Goal: Task Accomplishment & Management: Manage account settings

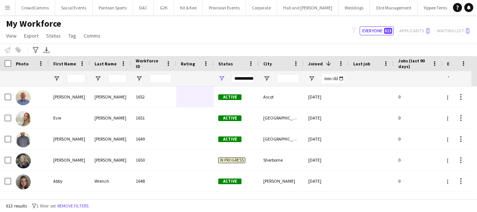
click at [9, 9] on app-icon "Menu" at bounding box center [8, 8] width 6 height 6
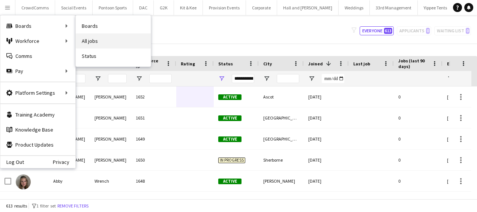
click at [100, 45] on link "All jobs" at bounding box center [113, 40] width 75 height 15
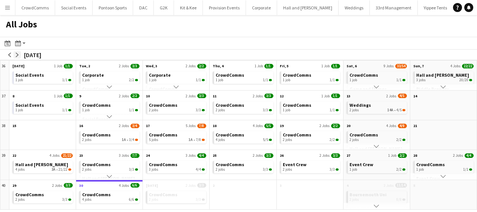
click at [19, 53] on app-icon "arrow-right" at bounding box center [17, 55] width 5 height 5
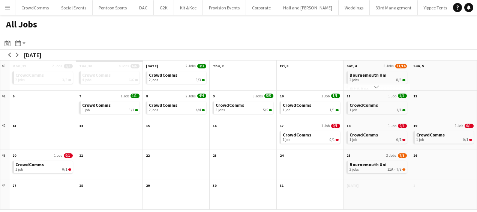
click at [378, 87] on app-icon "Scroll down" at bounding box center [376, 86] width 5 height 5
click at [375, 79] on div "1 job 8A • 3/6" at bounding box center [378, 78] width 56 height 5
click at [19, 56] on app-icon "arrow-right" at bounding box center [17, 55] width 5 height 5
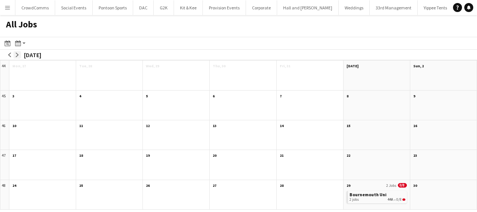
click at [19, 56] on app-icon "arrow-right" at bounding box center [17, 55] width 5 height 5
click at [9, 55] on app-icon "arrow-left" at bounding box center [10, 55] width 5 height 5
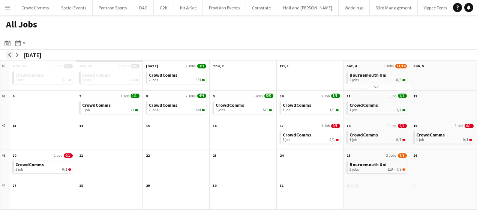
click at [9, 55] on app-icon "arrow-left" at bounding box center [10, 55] width 5 height 5
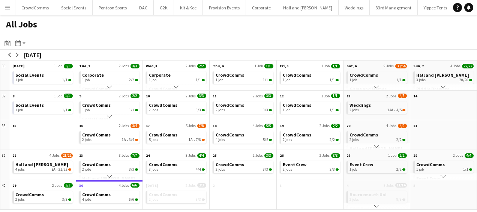
click at [6, 13] on button "Menu" at bounding box center [7, 7] width 15 height 15
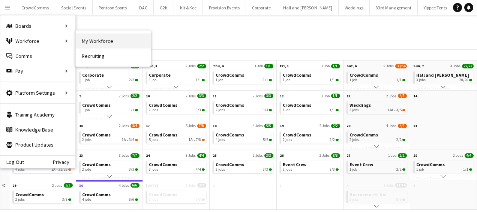
click at [84, 42] on link "My Workforce" at bounding box center [113, 40] width 75 height 15
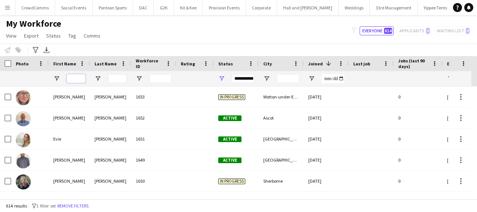
click at [75, 78] on input "First Name Filter Input" at bounding box center [76, 78] width 19 height 9
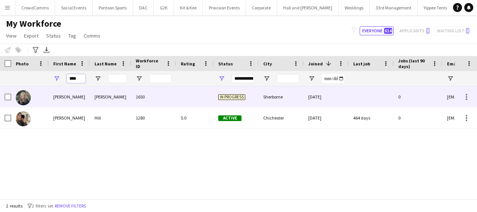
type input "****"
click at [80, 93] on div "Lara" at bounding box center [69, 96] width 41 height 21
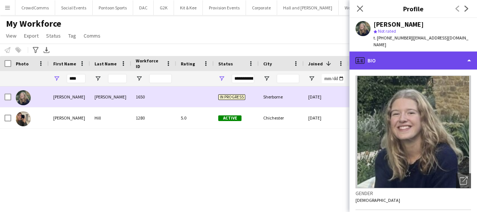
click at [436, 56] on div "profile Bio" at bounding box center [414, 60] width 128 height 18
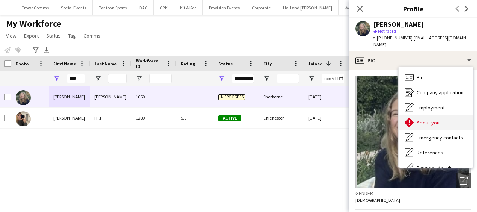
click at [448, 117] on div "About you About you" at bounding box center [436, 122] width 74 height 15
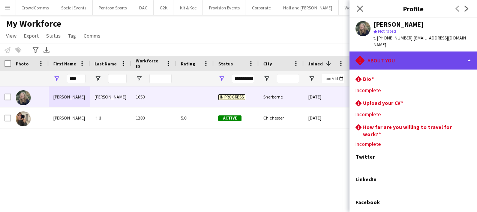
click at [446, 51] on div "rhombus-alert About you" at bounding box center [414, 60] width 128 height 18
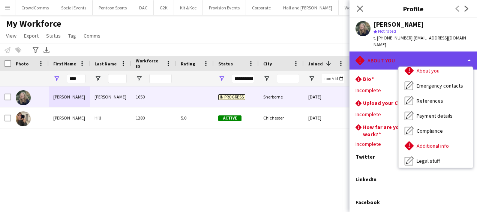
scroll to position [53, 0]
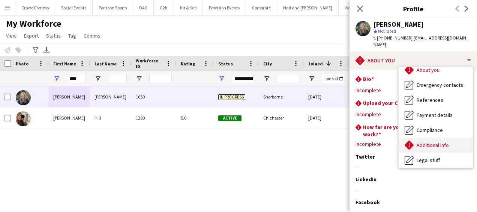
click at [437, 141] on span "Additional info" at bounding box center [433, 144] width 32 height 7
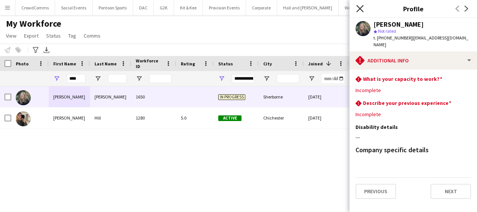
click at [359, 7] on icon at bounding box center [359, 8] width 7 height 7
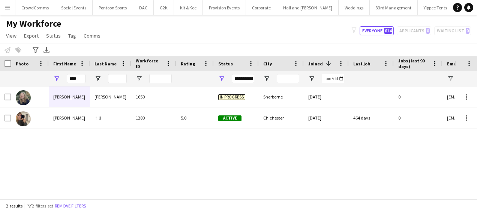
click at [8, 3] on button "Menu" at bounding box center [7, 7] width 15 height 15
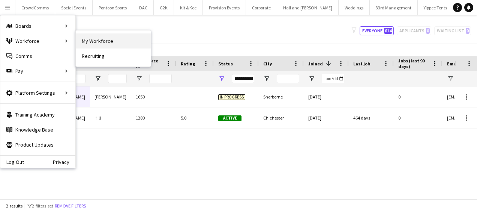
click at [93, 41] on link "My Workforce" at bounding box center [113, 40] width 75 height 15
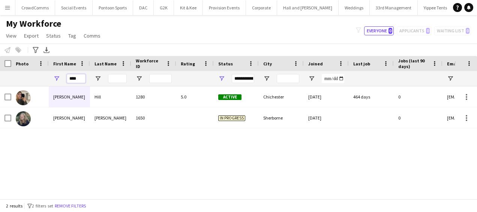
click at [78, 80] on input "****" at bounding box center [76, 78] width 19 height 9
type input "*"
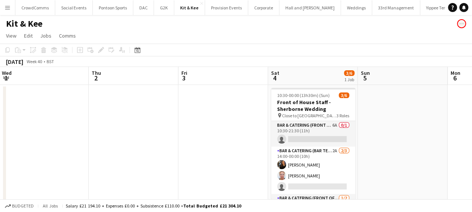
scroll to position [15, 0]
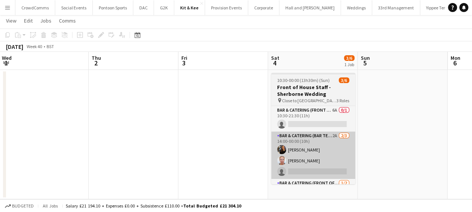
click at [324, 167] on app-card-role "Bar & Catering (Bar Tender) 2A [DATE] 14:00-00:00 (10h) [PERSON_NAME] [PERSON_N…" at bounding box center [313, 154] width 84 height 47
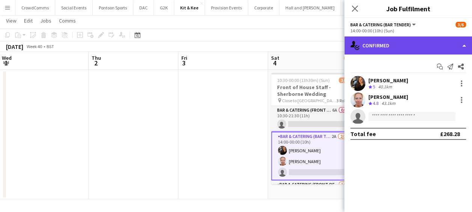
click at [420, 38] on div "single-neutral-actions-check-2 Confirmed" at bounding box center [408, 45] width 128 height 18
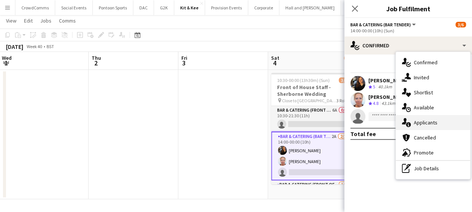
click at [437, 120] on div "single-neutral-actions-information Applicants" at bounding box center [432, 122] width 74 height 15
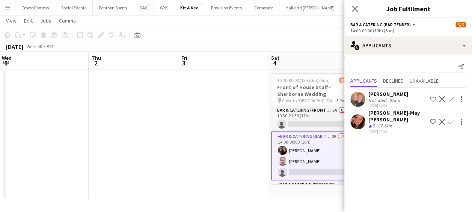
click at [403, 114] on div "[PERSON_NAME]-May [PERSON_NAME]" at bounding box center [397, 116] width 59 height 14
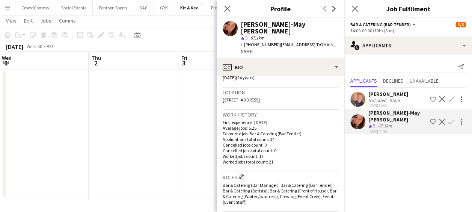
scroll to position [175, 0]
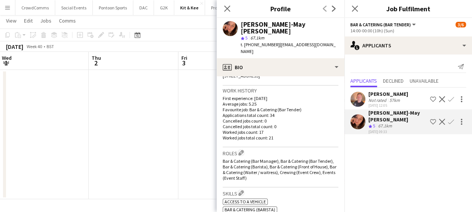
click at [401, 92] on div "[PERSON_NAME]" at bounding box center [388, 93] width 40 height 7
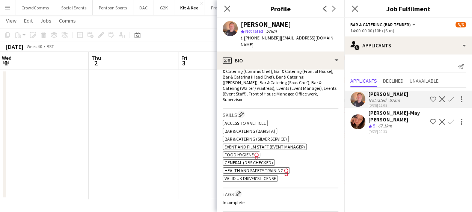
scroll to position [252, 0]
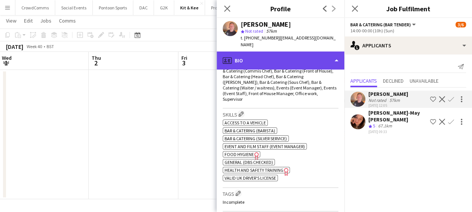
click at [324, 51] on div "profile Bio" at bounding box center [280, 60] width 128 height 18
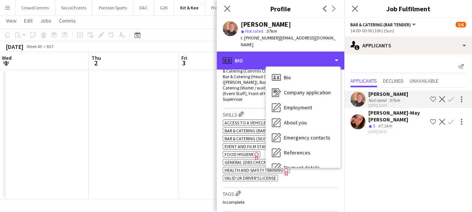
scroll to position [86, 0]
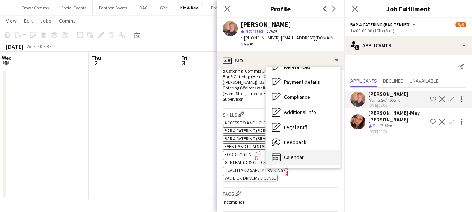
click at [315, 149] on div "Calendar Calendar" at bounding box center [303, 156] width 74 height 15
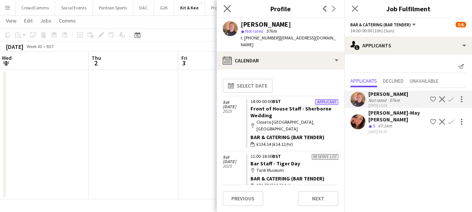
click at [223, 6] on app-icon "Close pop-in" at bounding box center [227, 8] width 11 height 11
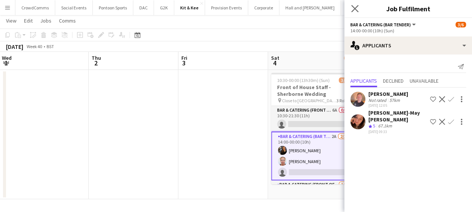
click at [356, 14] on app-icon "Close pop-in" at bounding box center [354, 8] width 11 height 11
